Goal: Task Accomplishment & Management: Use online tool/utility

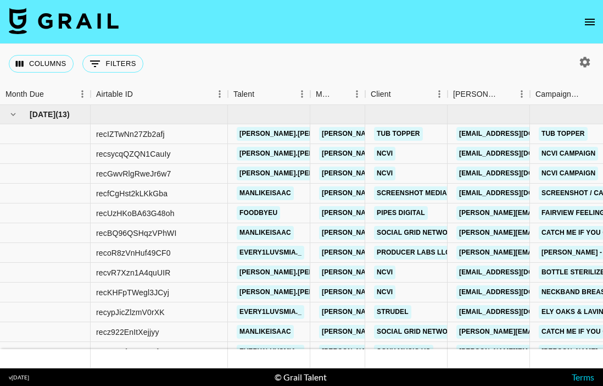
click at [583, 58] on icon "button" at bounding box center [585, 62] width 10 height 10
select select "[DATE]"
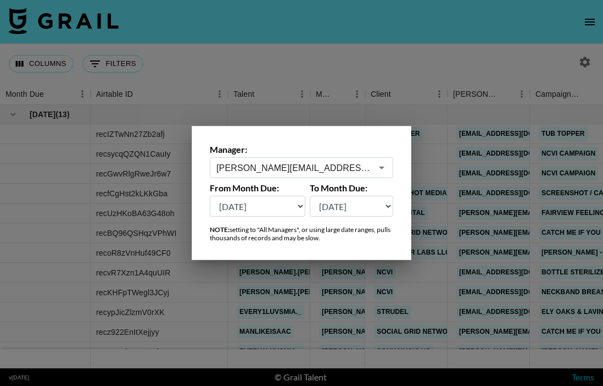
click at [335, 168] on input "[PERSON_NAME][EMAIL_ADDRESS][DOMAIN_NAME]" at bounding box center [293, 168] width 155 height 13
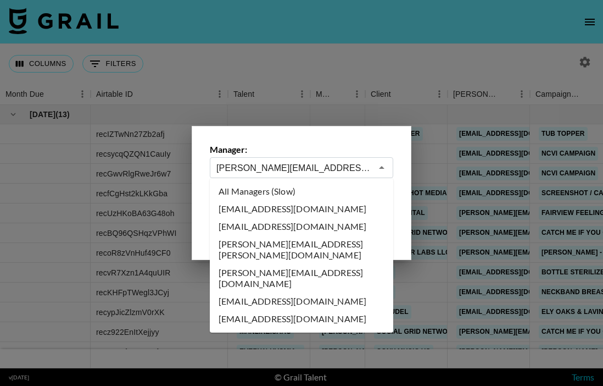
click at [300, 190] on li "All Managers (Slow)" at bounding box center [301, 191] width 183 height 18
type input "All Managers (Slow)"
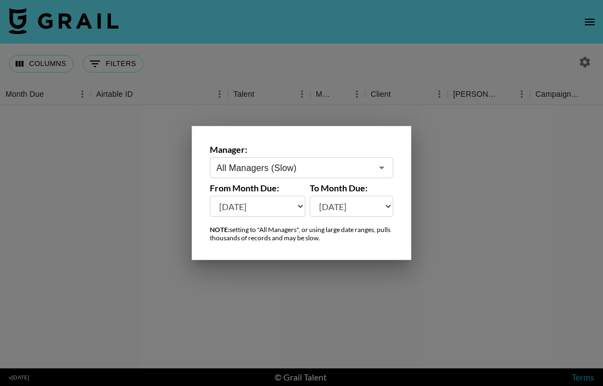
click at [219, 65] on div at bounding box center [301, 193] width 603 height 386
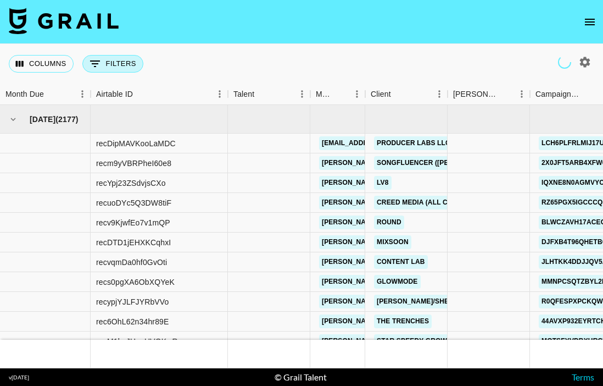
click at [130, 55] on button "0 Filters" at bounding box center [112, 64] width 61 height 18
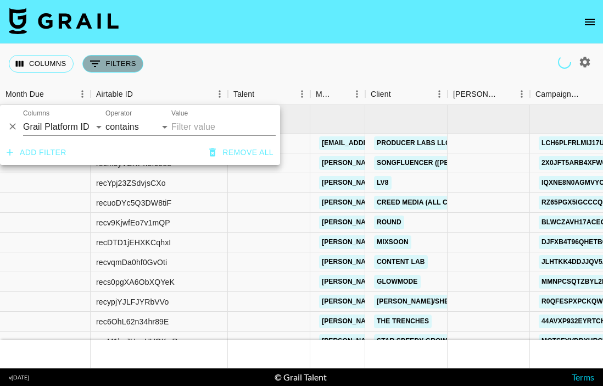
click at [125, 65] on button "0 Filters" at bounding box center [112, 64] width 61 height 18
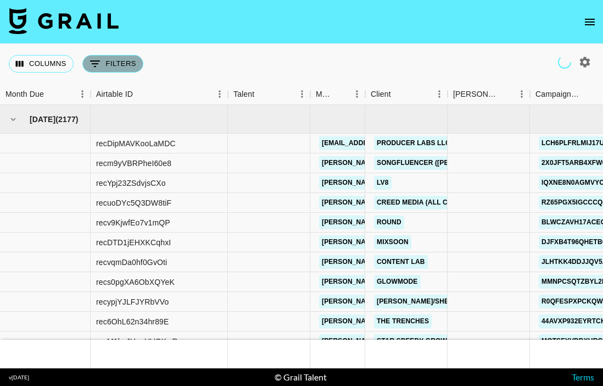
click at [123, 67] on button "0 Filters" at bounding box center [112, 64] width 61 height 18
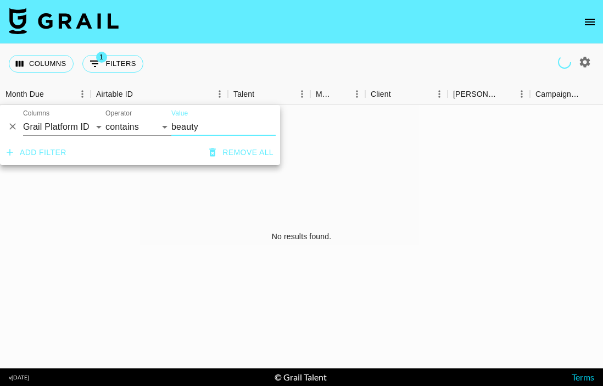
type input "beauty"
click at [69, 123] on select "Grail Platform ID Airtable ID Talent Manager Client [PERSON_NAME] Campaign (Typ…" at bounding box center [64, 127] width 82 height 18
select select "bookerId"
select select "is"
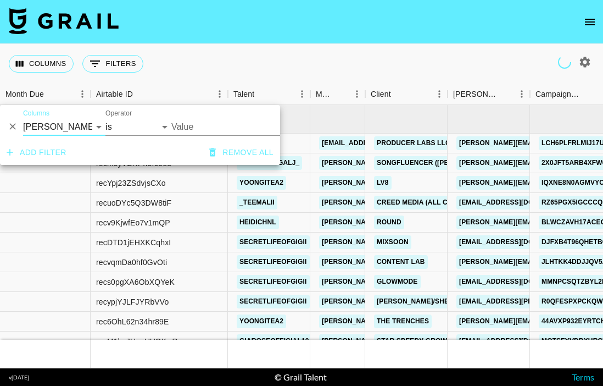
click at [202, 132] on input "Value" at bounding box center [245, 126] width 148 height 17
click at [197, 126] on input "Value" at bounding box center [245, 126] width 148 height 17
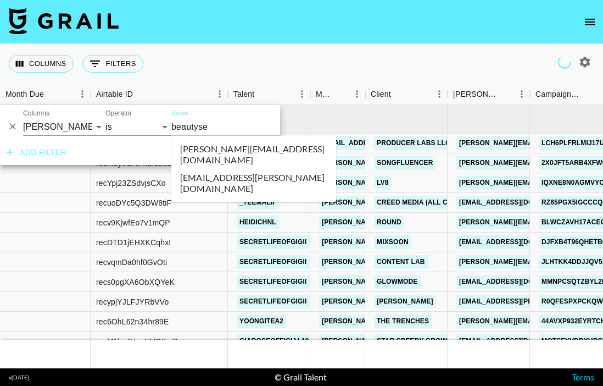
type input "beautyse"
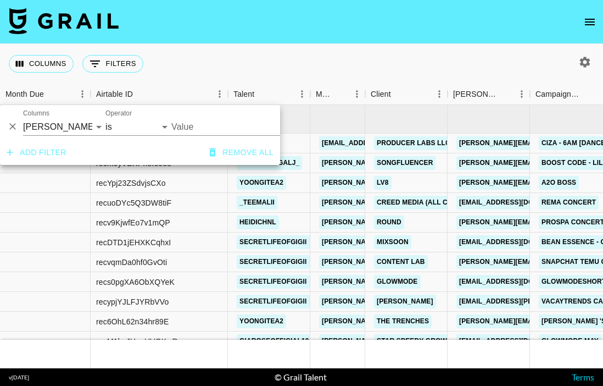
click at [220, 124] on input "Value" at bounding box center [245, 126] width 148 height 17
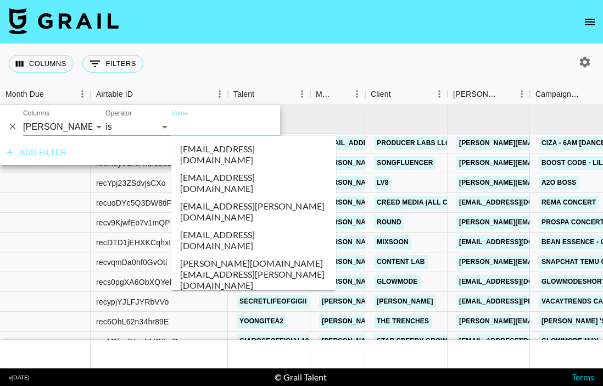
type input "j"
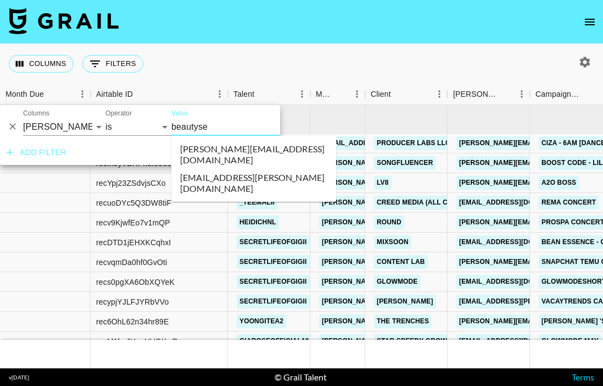
type input "beautysel"
click at [218, 153] on li "[PERSON_NAME][EMAIL_ADDRESS][DOMAIN_NAME]" at bounding box center [253, 154] width 165 height 29
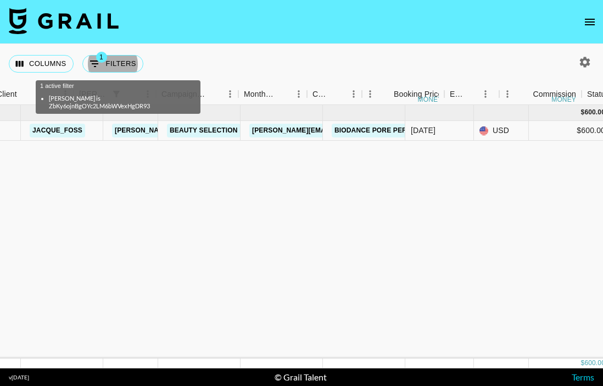
scroll to position [0, 156]
